Goal: Task Accomplishment & Management: Manage account settings

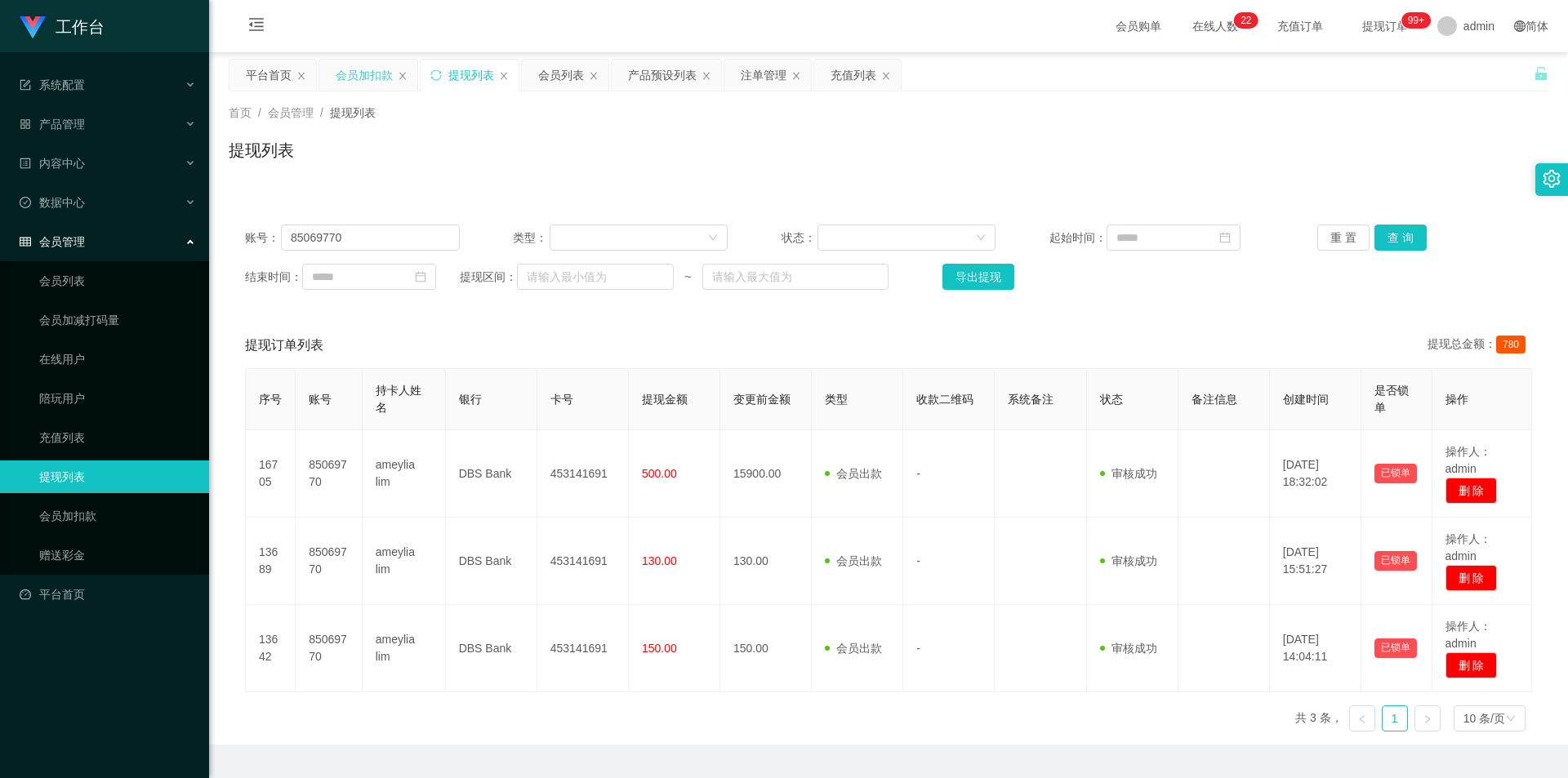
click at [360, 70] on div "会员加扣款" at bounding box center [364, 75] width 57 height 31
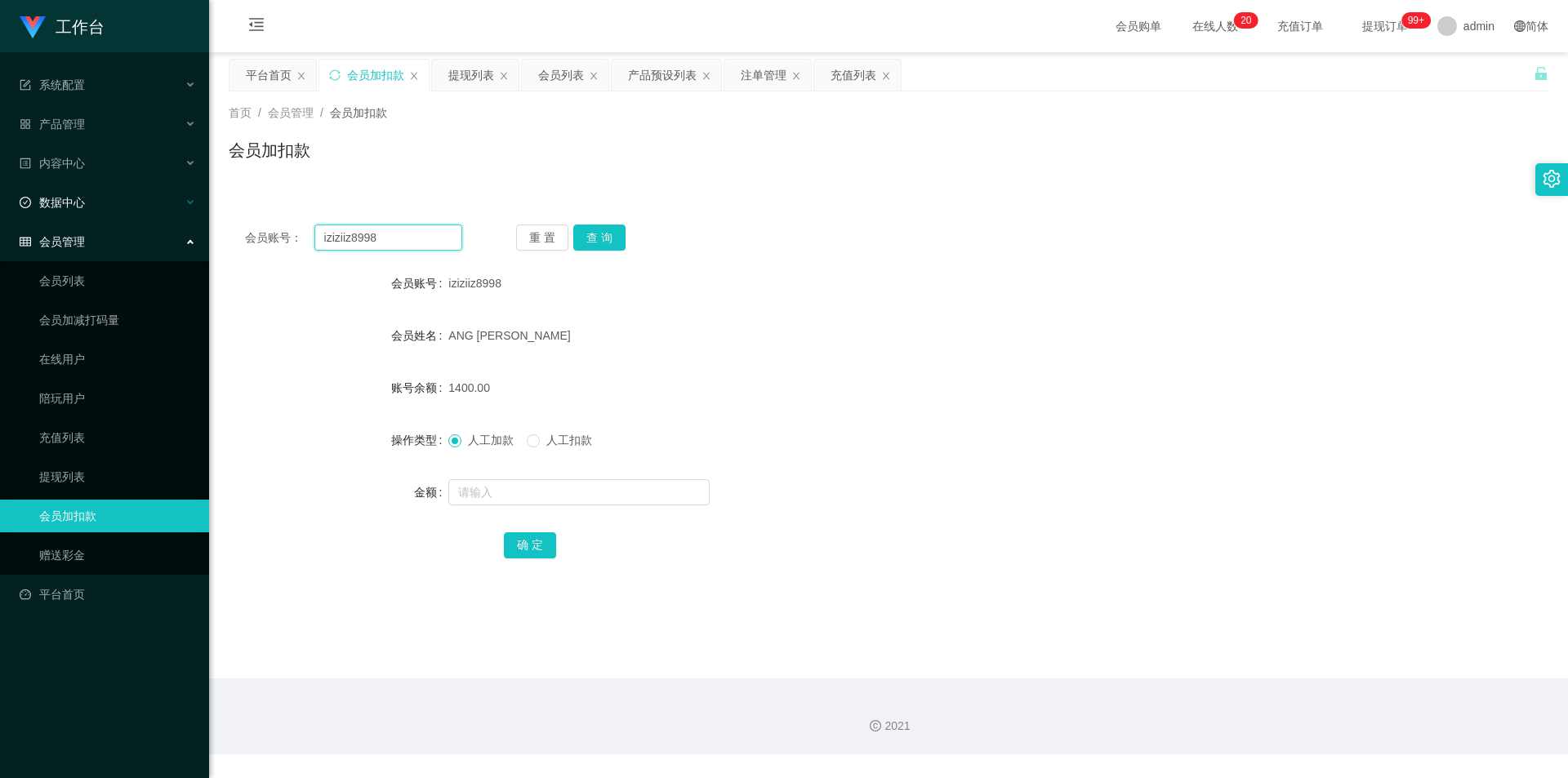
drag, startPoint x: 309, startPoint y: 230, endPoint x: 143, endPoint y: 214, distance: 166.8
click at [143, 214] on section "工作台 系统配置 产品管理 产品列表 产品预设列表 开奖记录 注单管理 即时注单 内容中心 站内信 公告列表 活动列表 数据中心 员工统计 团队统计 会员管理…" at bounding box center [784, 377] width 1568 height 754
paste input "84889104"
type input "84889104"
click at [602, 235] on button "查 询" at bounding box center [599, 238] width 52 height 26
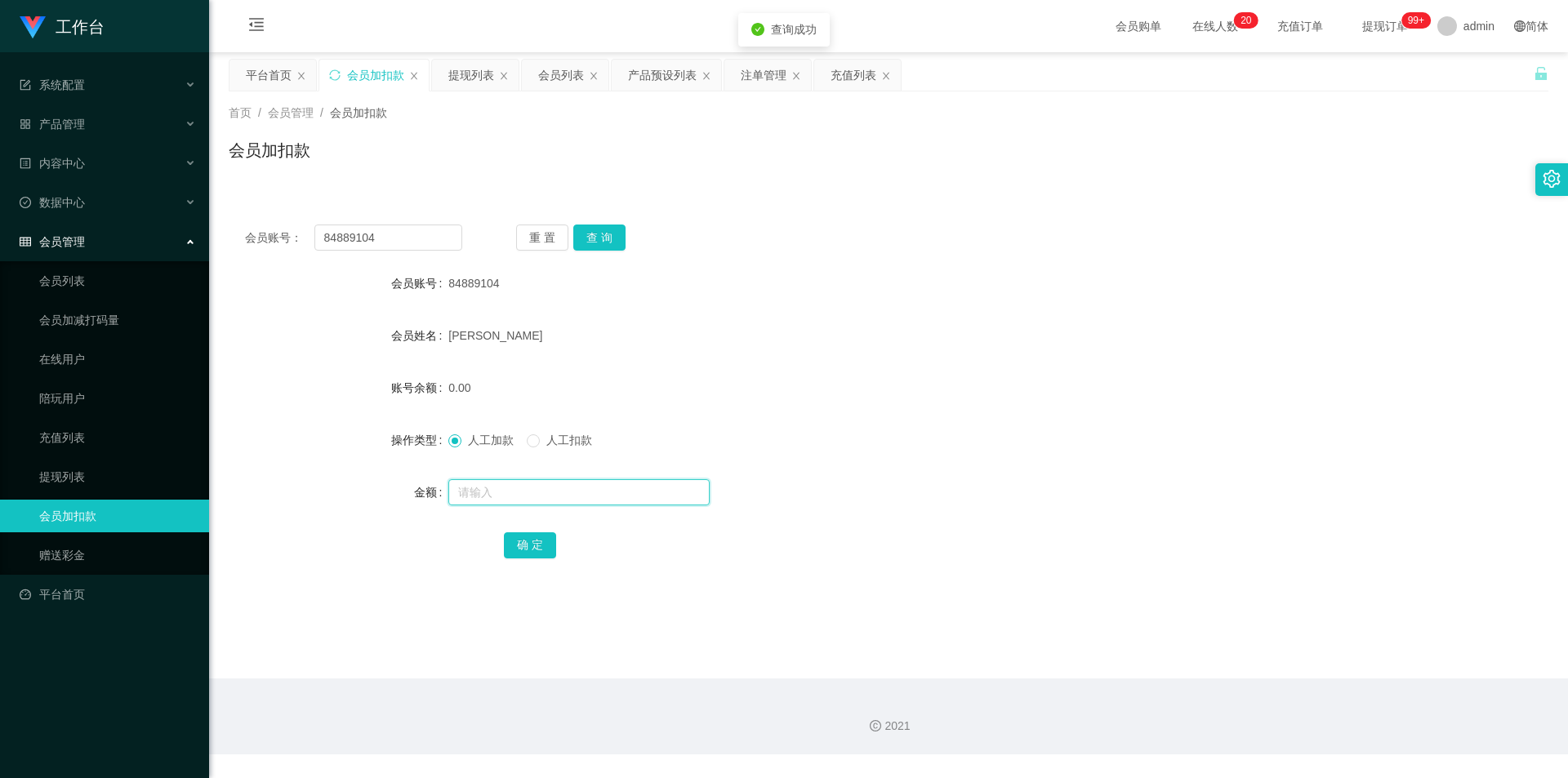
click at [456, 484] on input "text" at bounding box center [579, 492] width 261 height 26
type input "100"
click at [510, 549] on button "确 定" at bounding box center [530, 545] width 52 height 26
click at [1064, 308] on form "会员账号 84889104 会员姓名 [PERSON_NAME] 账号余额 100.00 操作类型 人工加款 人工扣款 金额 确 定" at bounding box center [888, 414] width 1320 height 294
drag, startPoint x: 238, startPoint y: 205, endPoint x: 145, endPoint y: 190, distance: 94.2
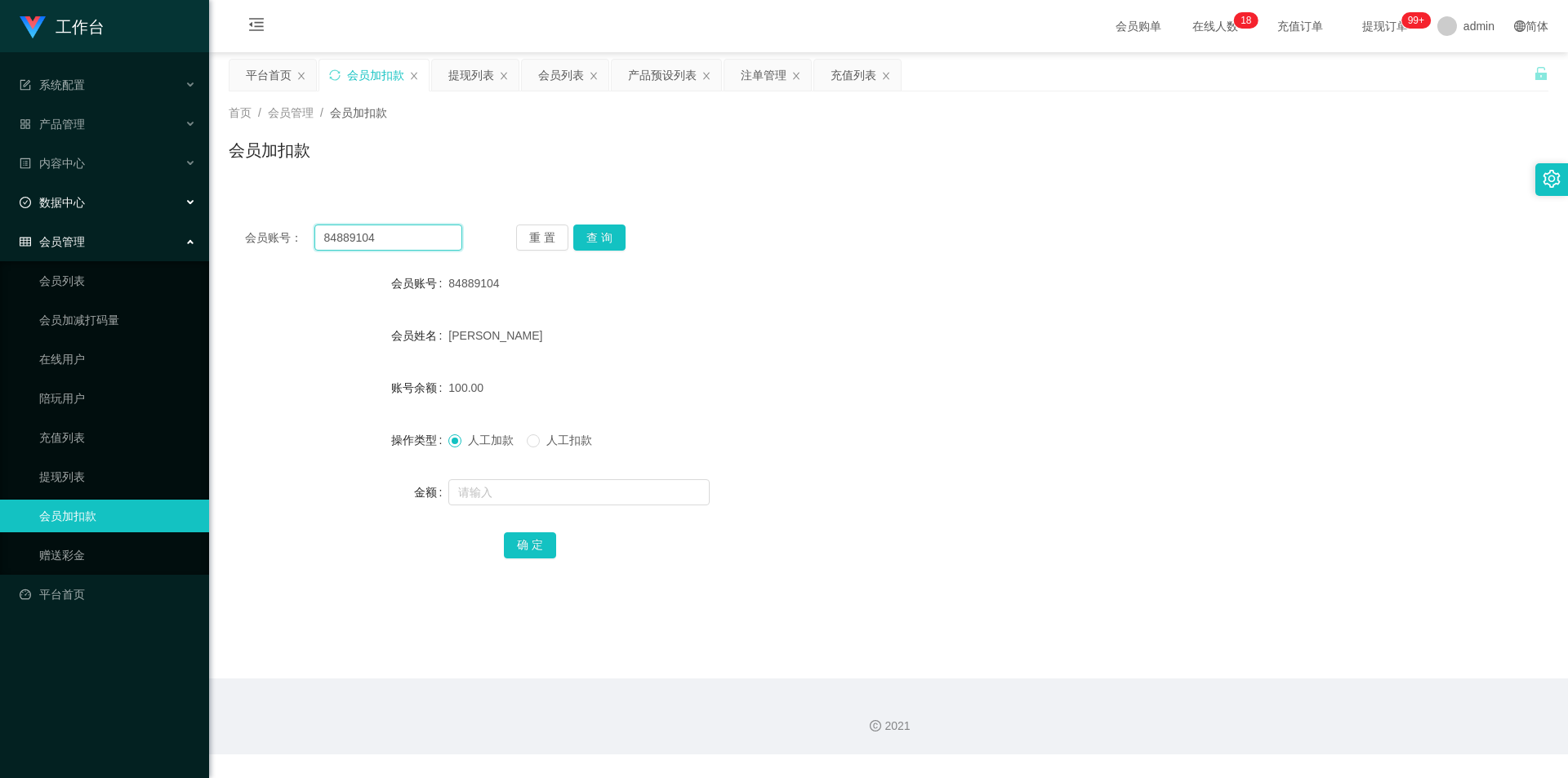
click at [147, 190] on section "工作台 系统配置 产品管理 产品列表 产品预设列表 开奖记录 注单管理 即时注单 内容中心 站内信 公告列表 活动列表 数据中心 员工统计 团队统计 会员管理…" at bounding box center [784, 377] width 1568 height 754
click at [599, 234] on button "查 询" at bounding box center [599, 238] width 52 height 26
click at [1119, 238] on div "会员账号： 84889104 重 置 查 询" at bounding box center [888, 238] width 1320 height 26
click at [469, 73] on div "提现列表" at bounding box center [471, 75] width 45 height 31
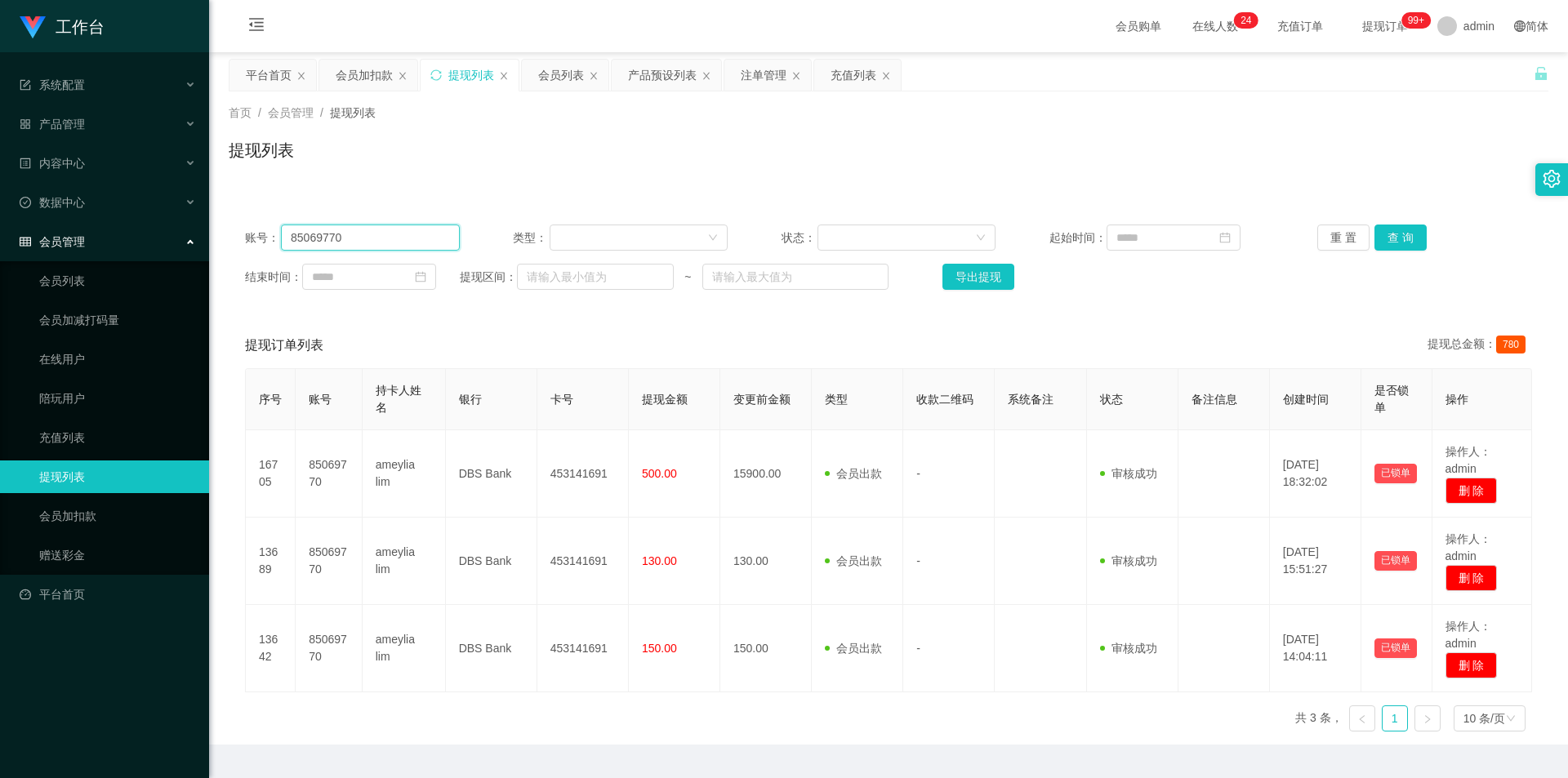
drag, startPoint x: 137, startPoint y: 237, endPoint x: 0, endPoint y: 227, distance: 137.4
click at [0, 227] on section "工作台 系统配置 产品管理 产品列表 产品预设列表 开奖记录 注单管理 即时注单 内容中心 站内信 公告列表 活动列表 数据中心 员工统计 团队统计 会员管理…" at bounding box center [784, 410] width 1568 height 821
paste input "4889104"
type input "84889104"
click at [1383, 236] on button "查 询" at bounding box center [1401, 238] width 52 height 26
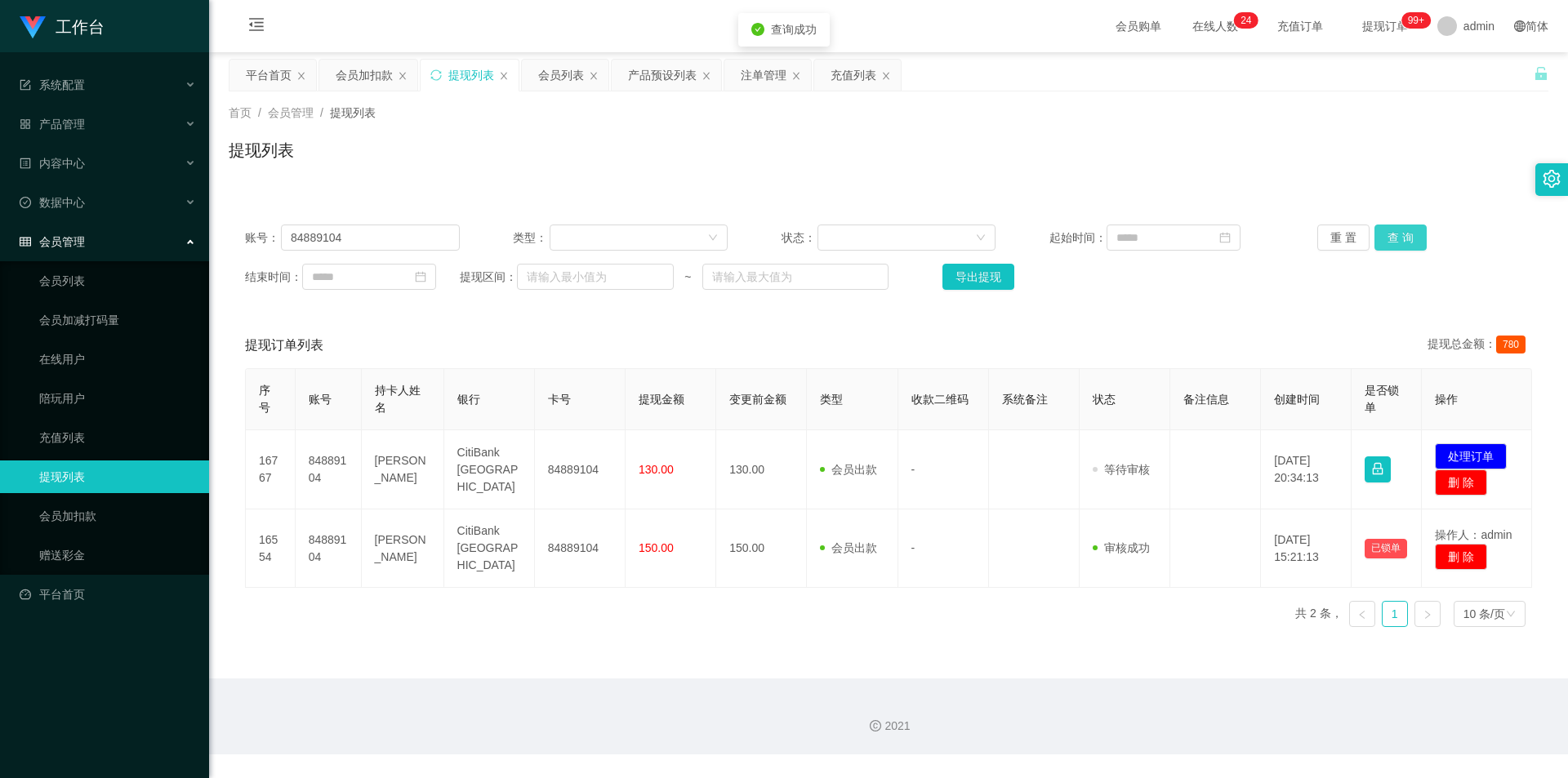
click at [1383, 236] on button "查 询" at bounding box center [1401, 238] width 52 height 26
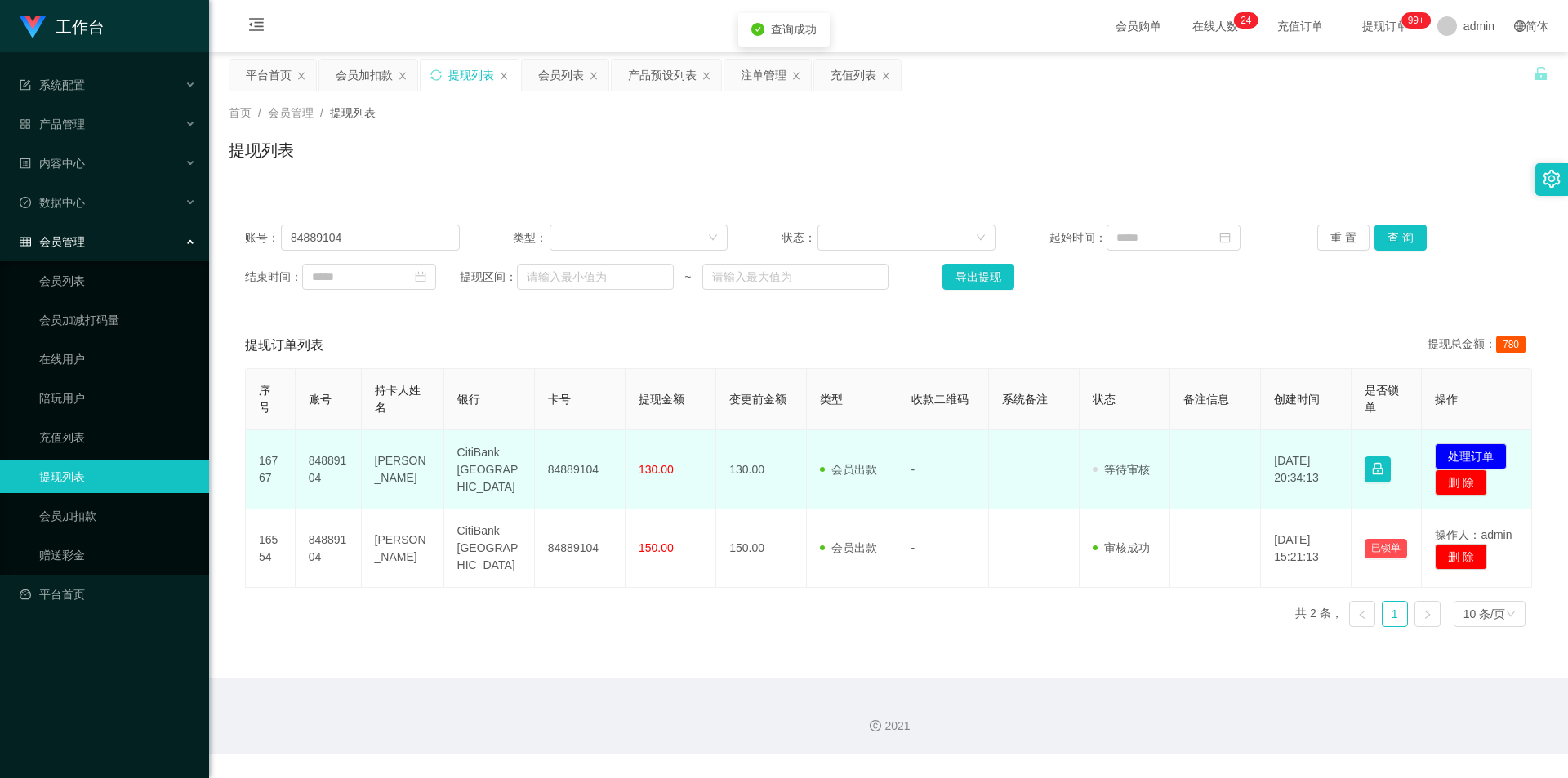
click at [580, 473] on td "84889104" at bounding box center [580, 470] width 91 height 79
copy td "84889104"
click at [1487, 453] on button "处理订单" at bounding box center [1470, 457] width 71 height 26
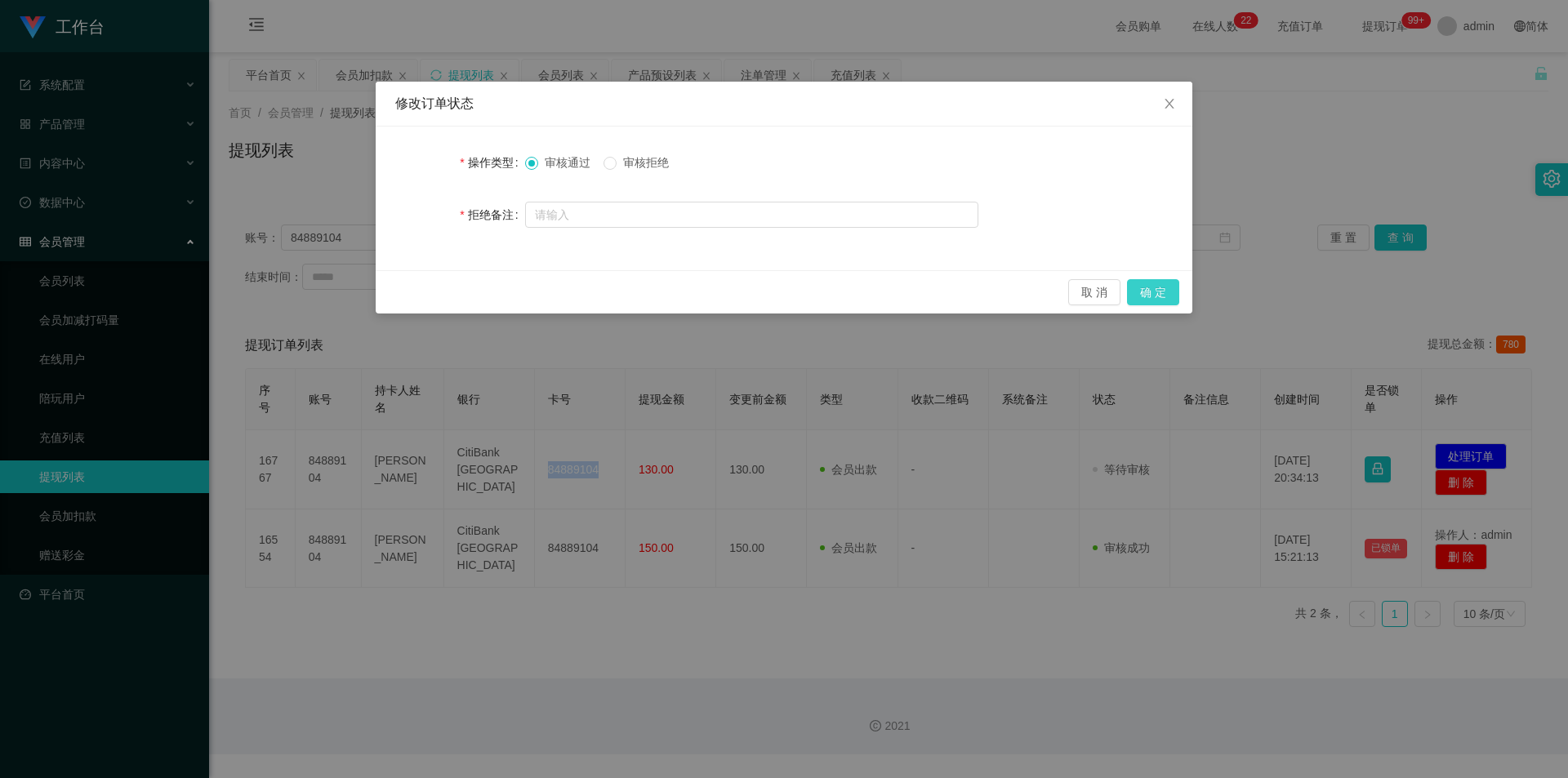
click at [1150, 288] on button "确 定" at bounding box center [1153, 293] width 52 height 26
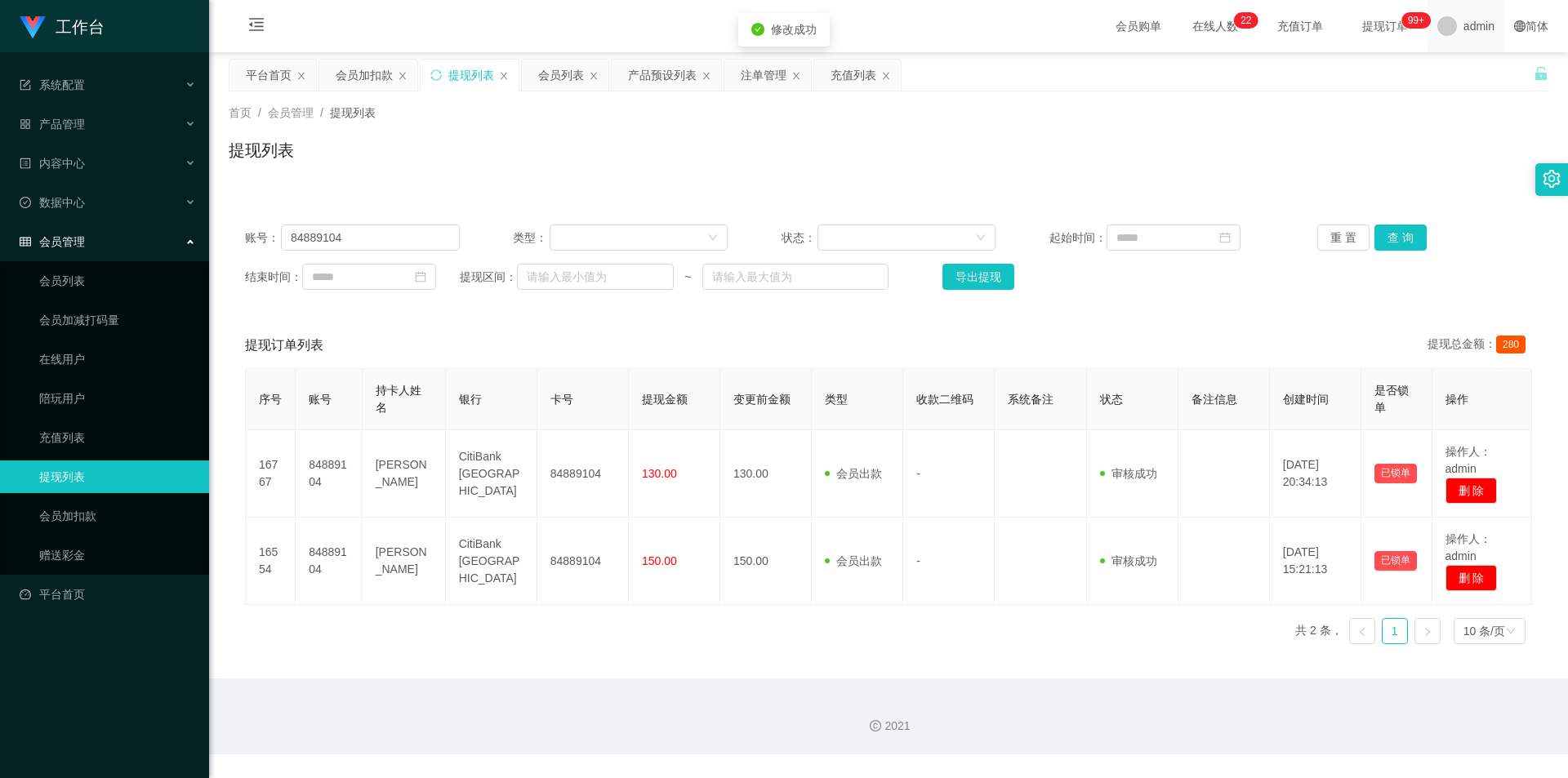
drag, startPoint x: 1370, startPoint y: 128, endPoint x: 1428, endPoint y: 24, distance: 119.1
click at [1390, 111] on div "首页 / 会员管理 / 提现列表 / 提现列表" at bounding box center [888, 140] width 1320 height 71
